Goal: Transaction & Acquisition: Purchase product/service

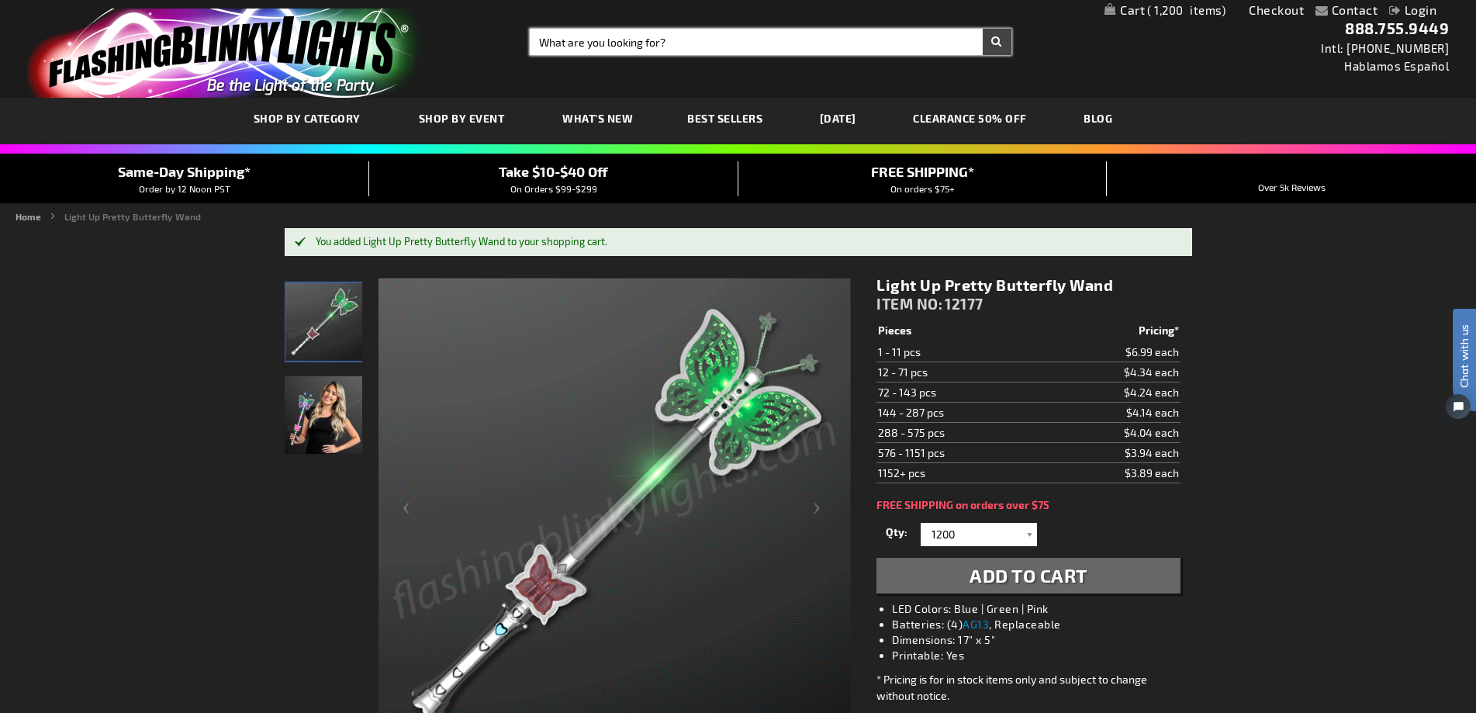
click at [620, 37] on input "Search" at bounding box center [770, 42] width 481 height 26
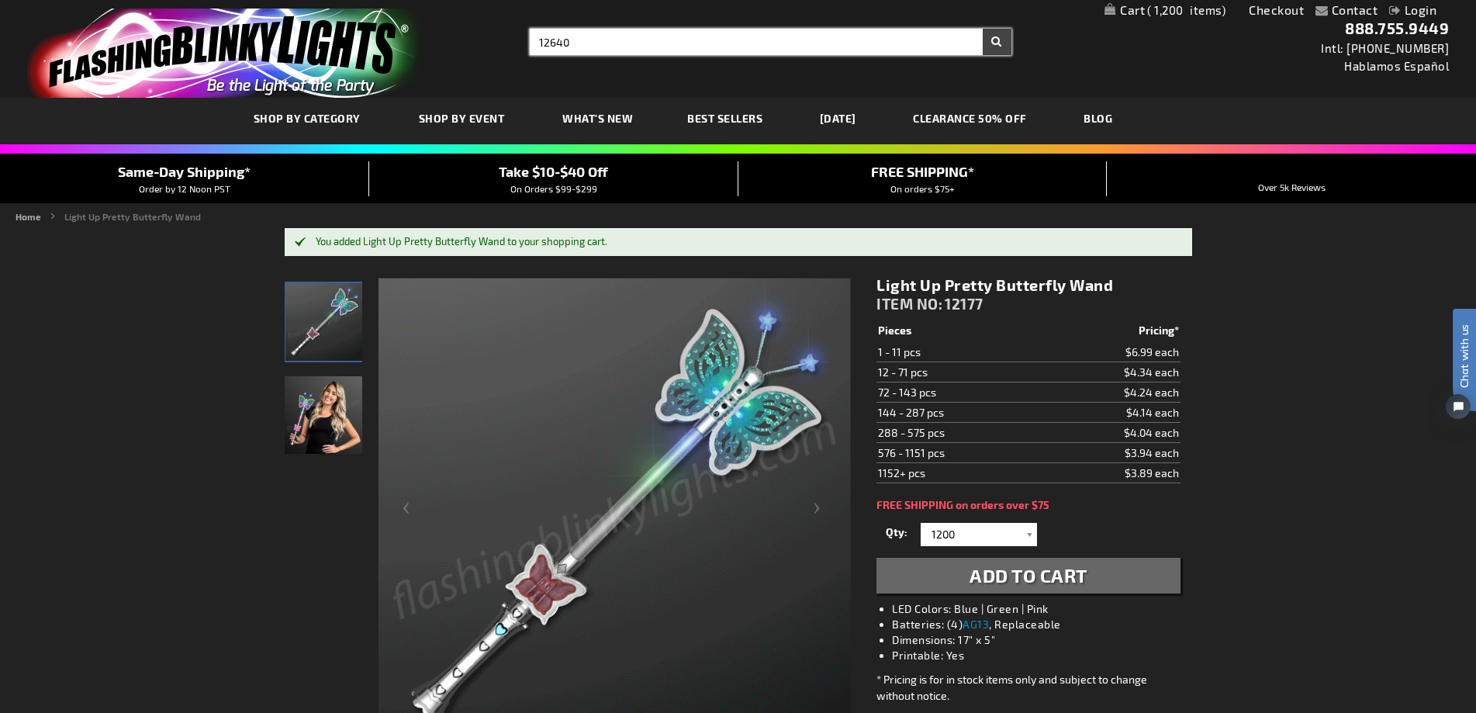
type input "12640"
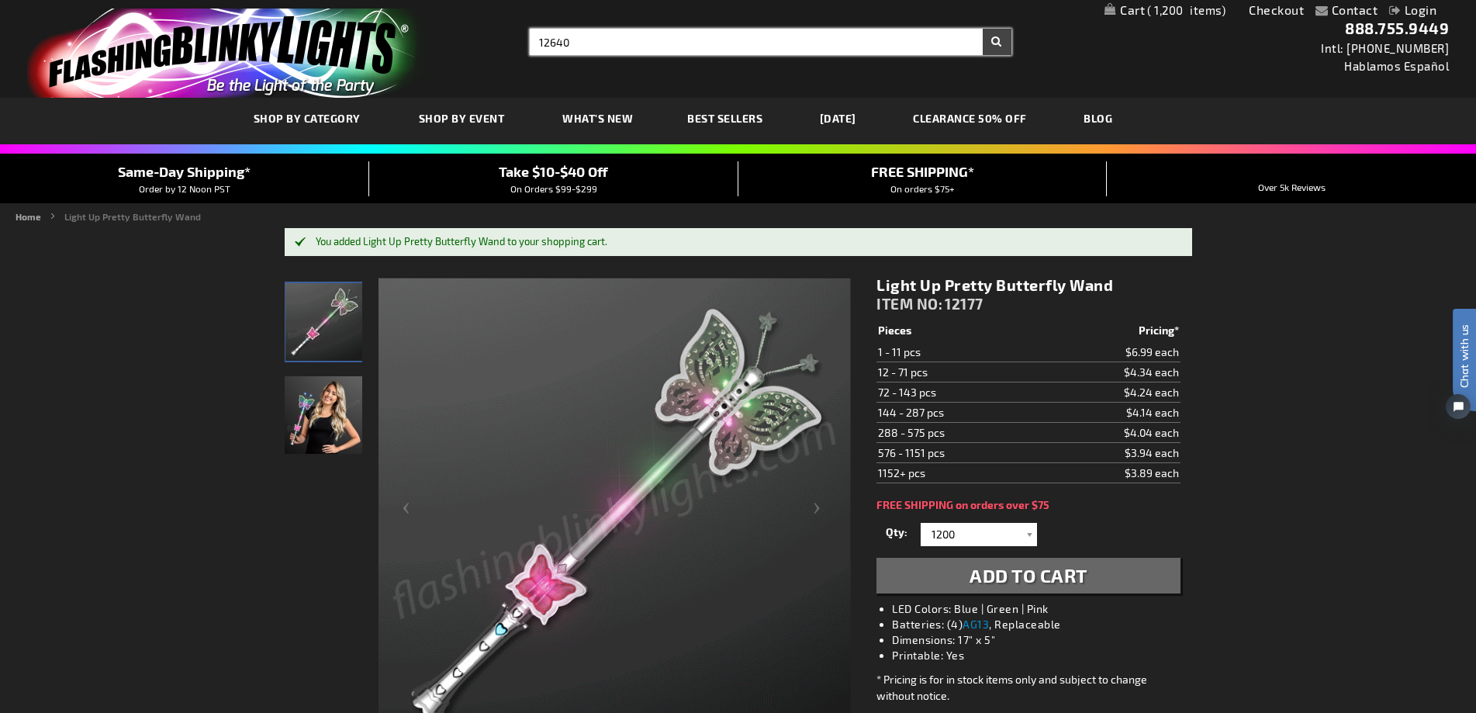
click at [983, 29] on button "Search" at bounding box center [997, 42] width 29 height 26
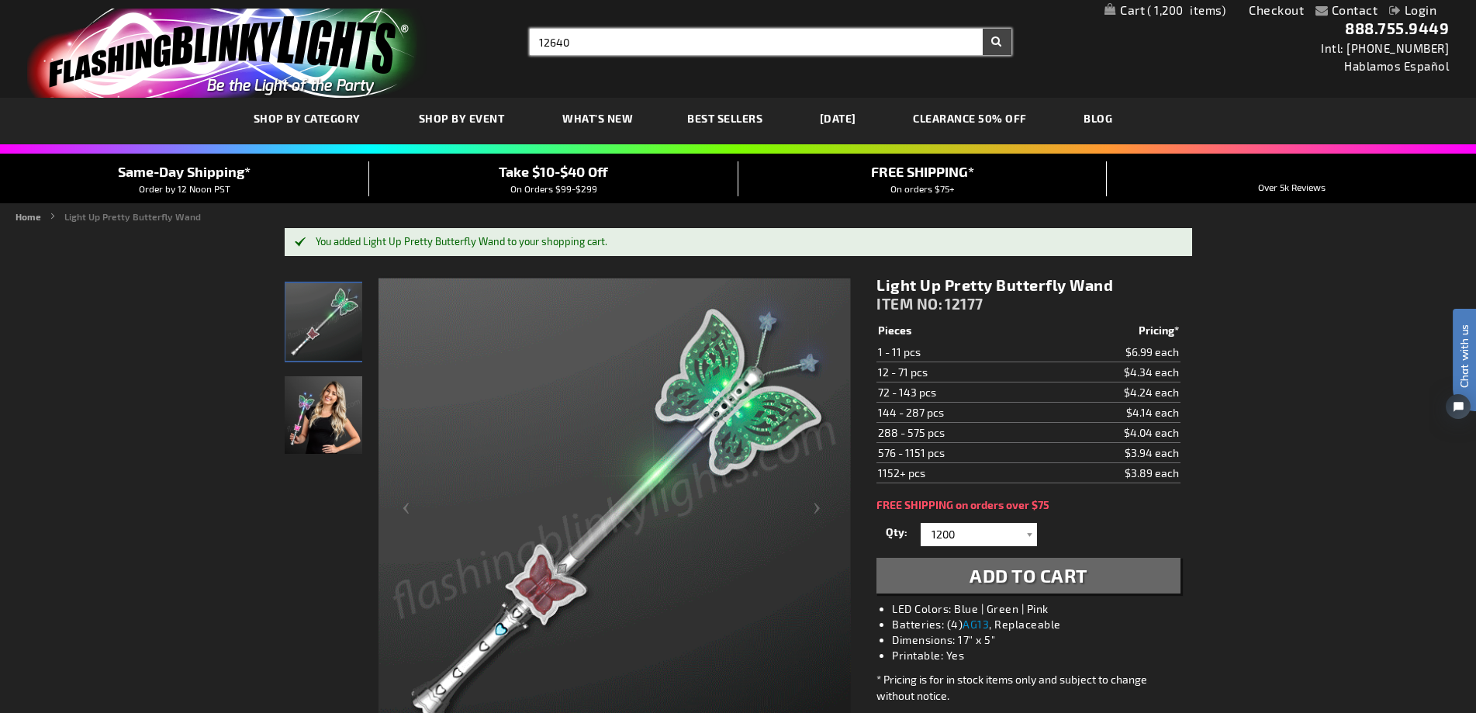
click at [983, 29] on button "Search" at bounding box center [997, 42] width 29 height 26
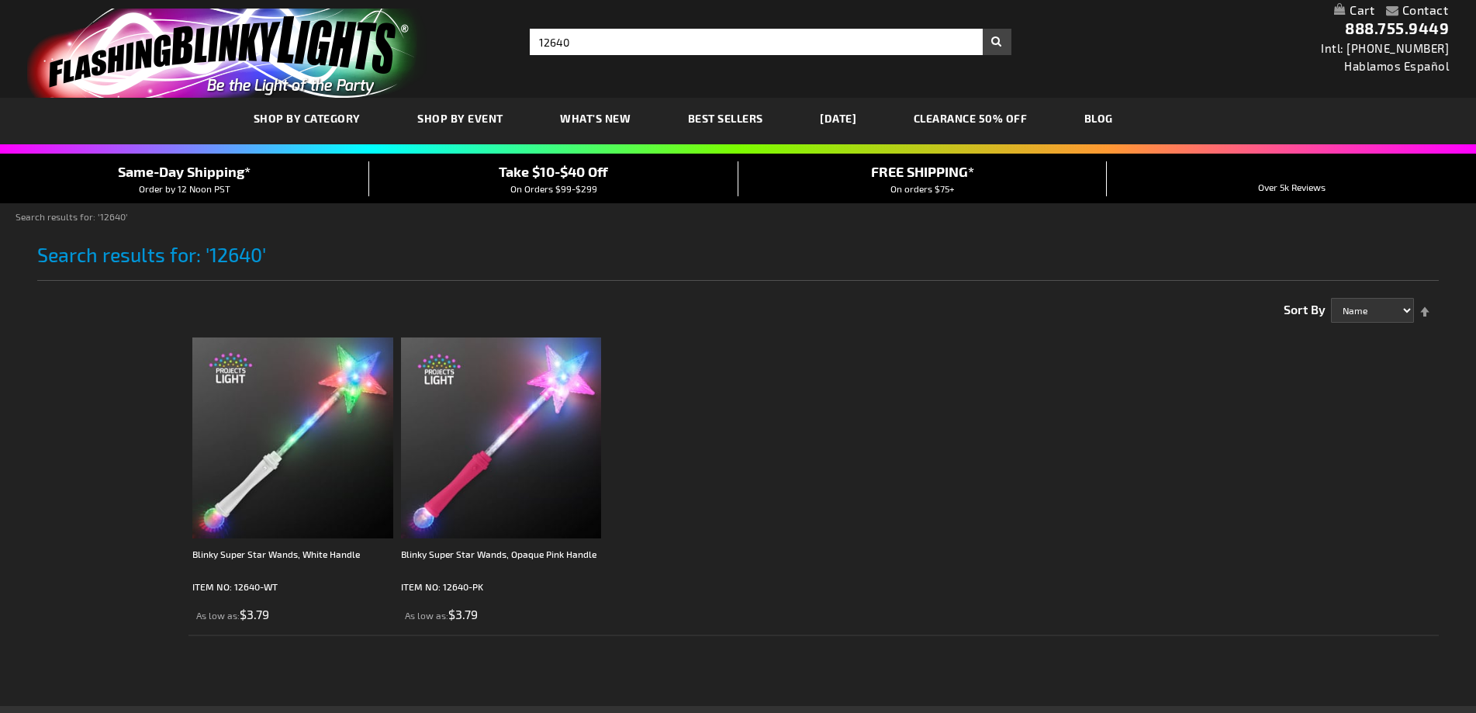
type input "adminchris"
